Goal: Information Seeking & Learning: Understand process/instructions

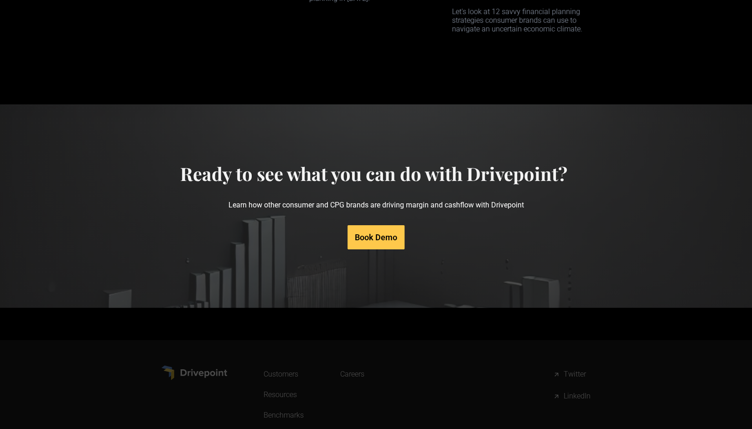
scroll to position [4464, 0]
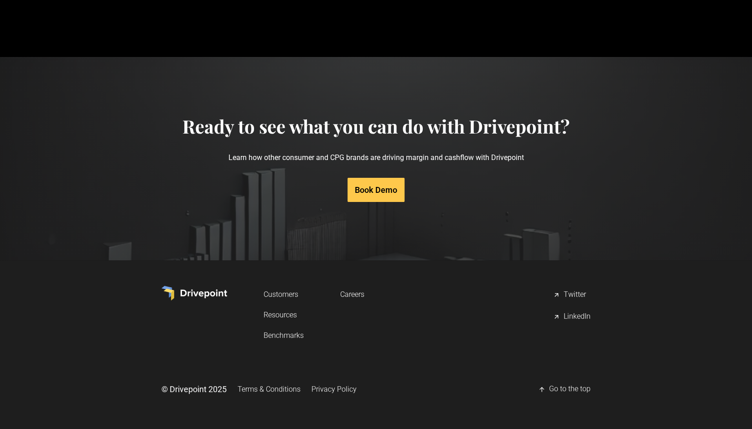
click at [286, 392] on link "Terms & Conditions" at bounding box center [268, 389] width 63 height 17
